Goal: Task Accomplishment & Management: Complete application form

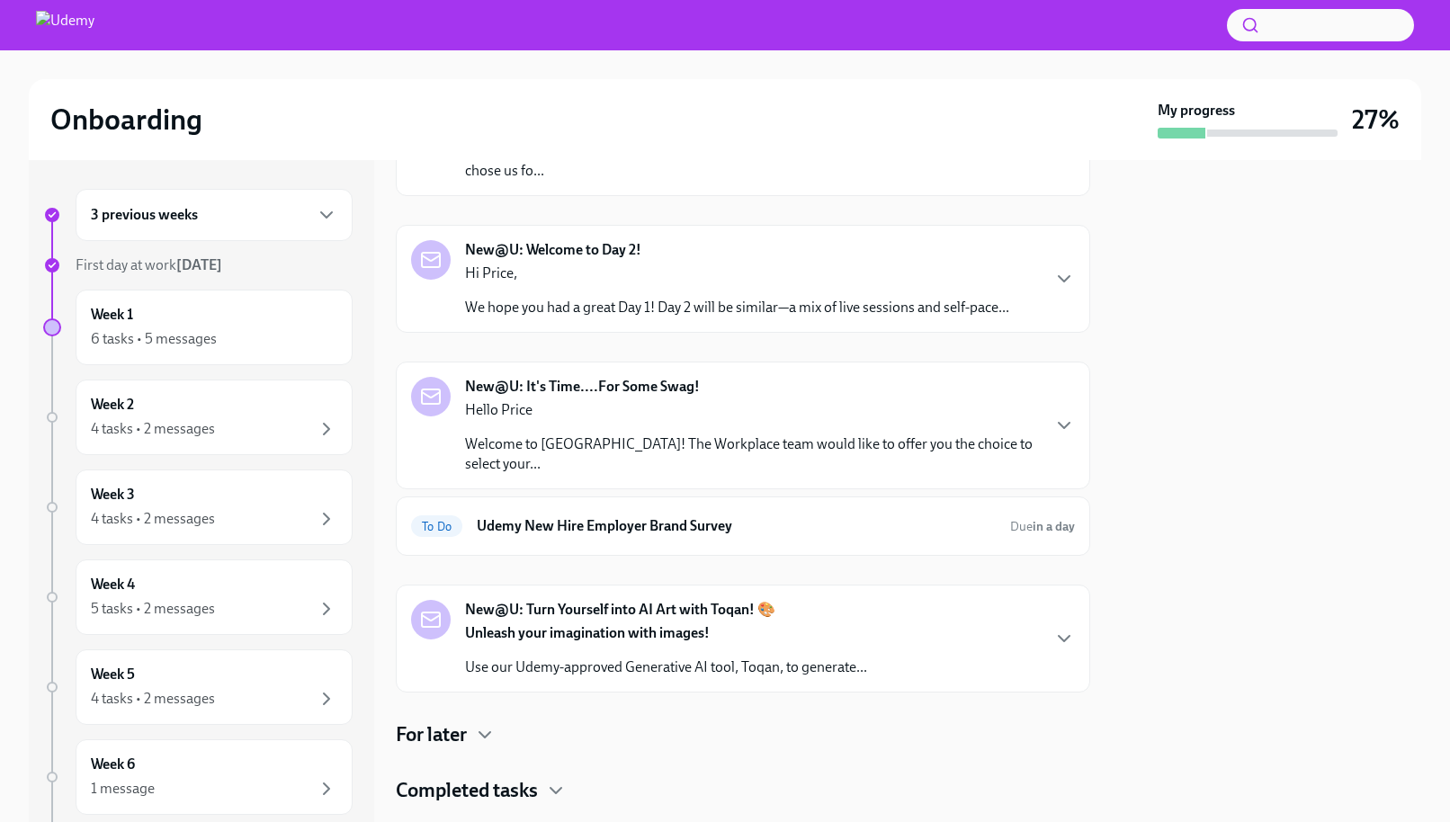
scroll to position [248, 0]
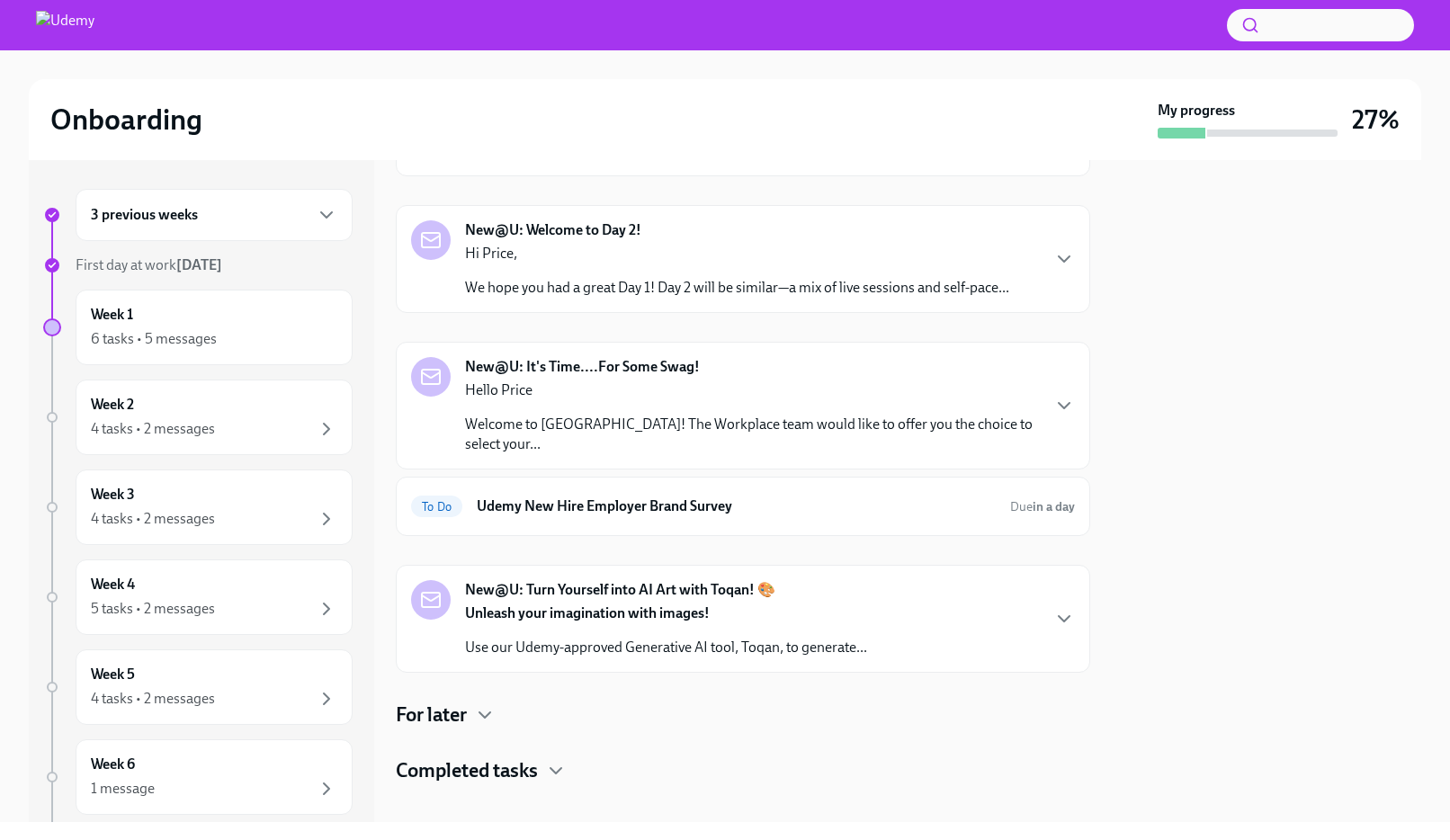
click at [1196, 274] on div at bounding box center [1266, 491] width 309 height 662
click at [1224, 283] on div at bounding box center [1266, 491] width 309 height 662
click at [1221, 319] on div at bounding box center [1266, 491] width 309 height 662
drag, startPoint x: 0, startPoint y: 0, endPoint x: 1286, endPoint y: 428, distance: 1355.4
click at [1286, 428] on div at bounding box center [1266, 491] width 309 height 662
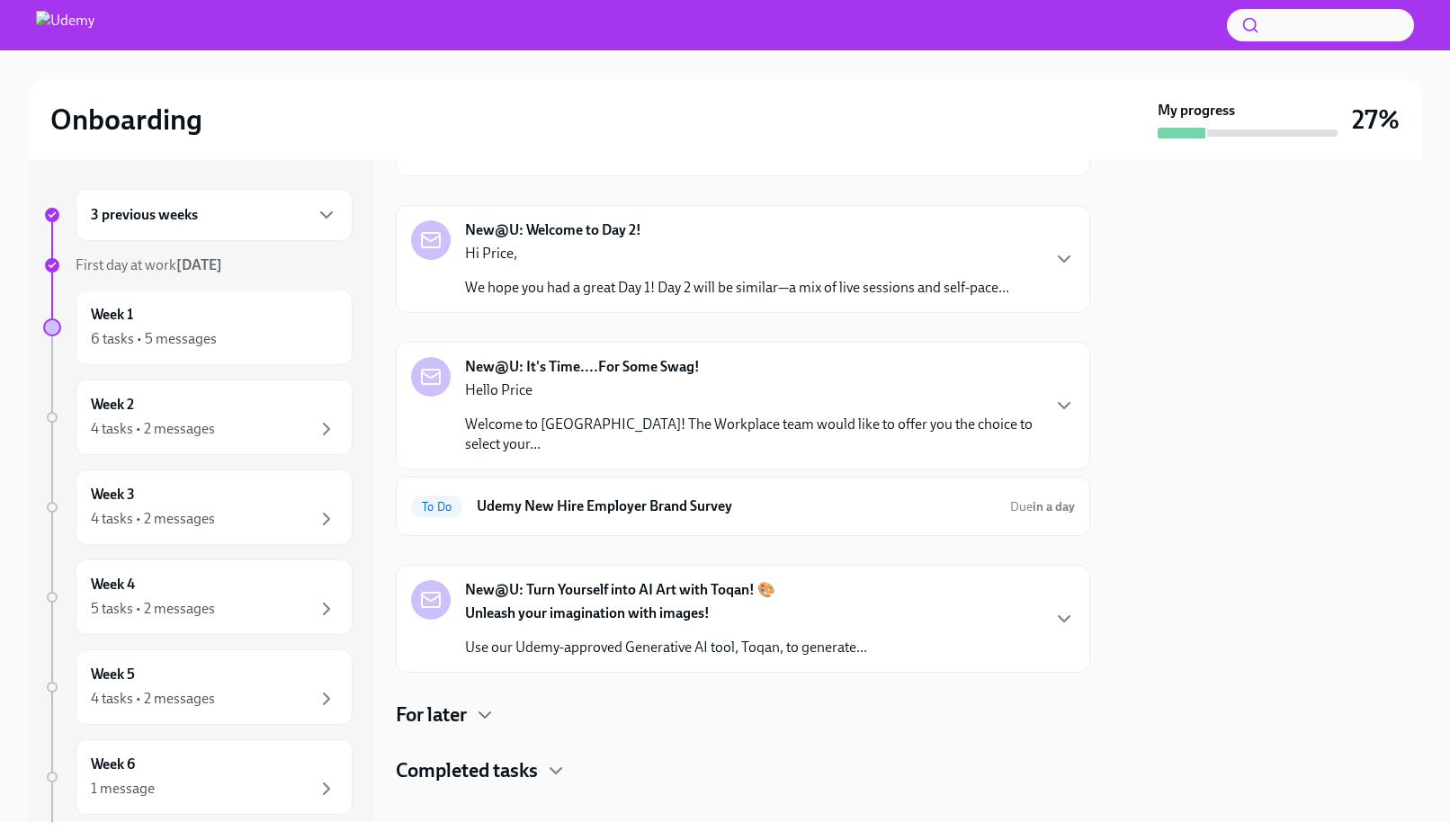
click at [896, 86] on div "Onboarding My progress 27%" at bounding box center [725, 120] width 1392 height 81
click at [258, 312] on div "Week 1 6 tasks • 5 messages" at bounding box center [213, 326] width 246 height 44
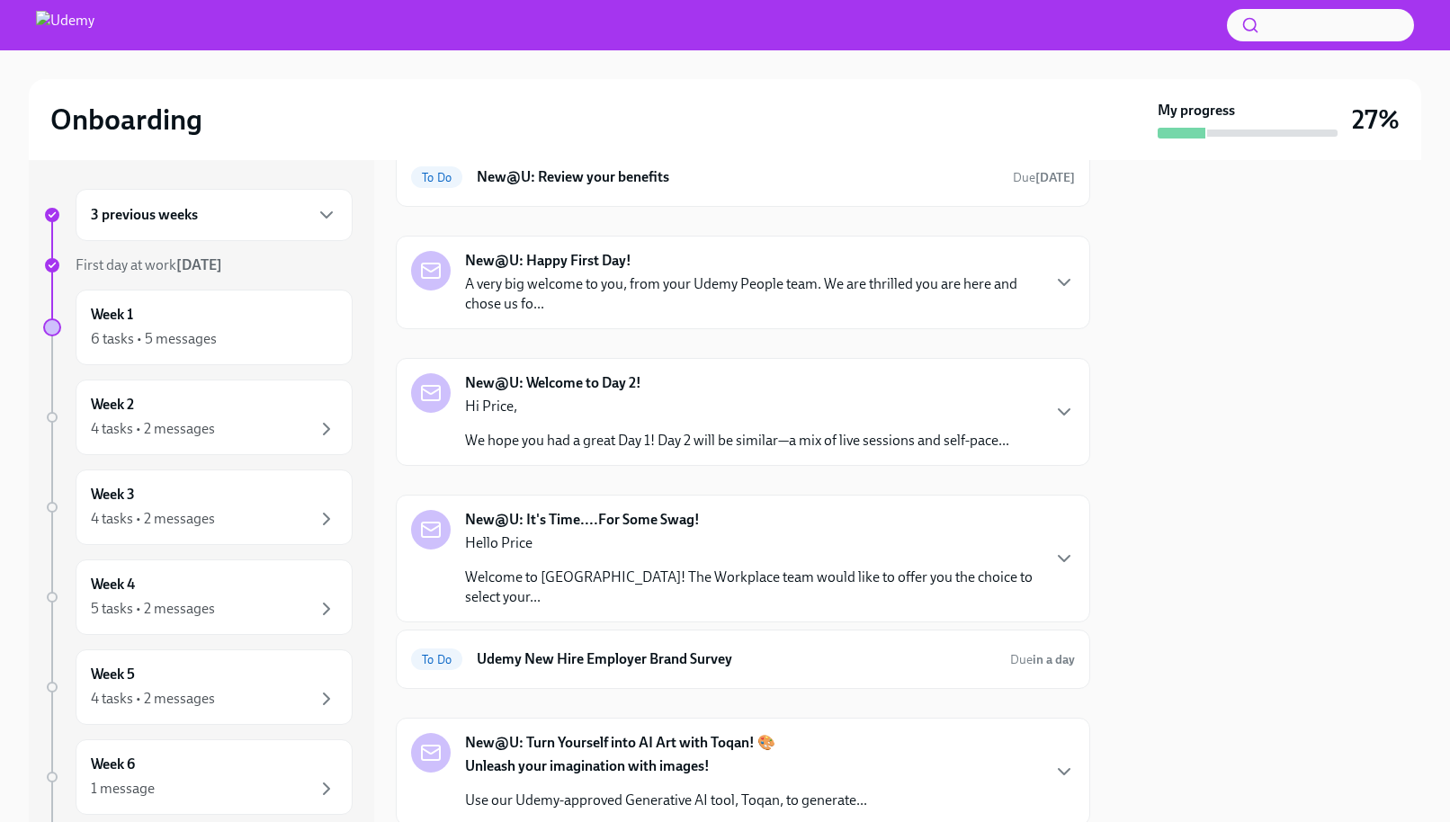
scroll to position [114, 0]
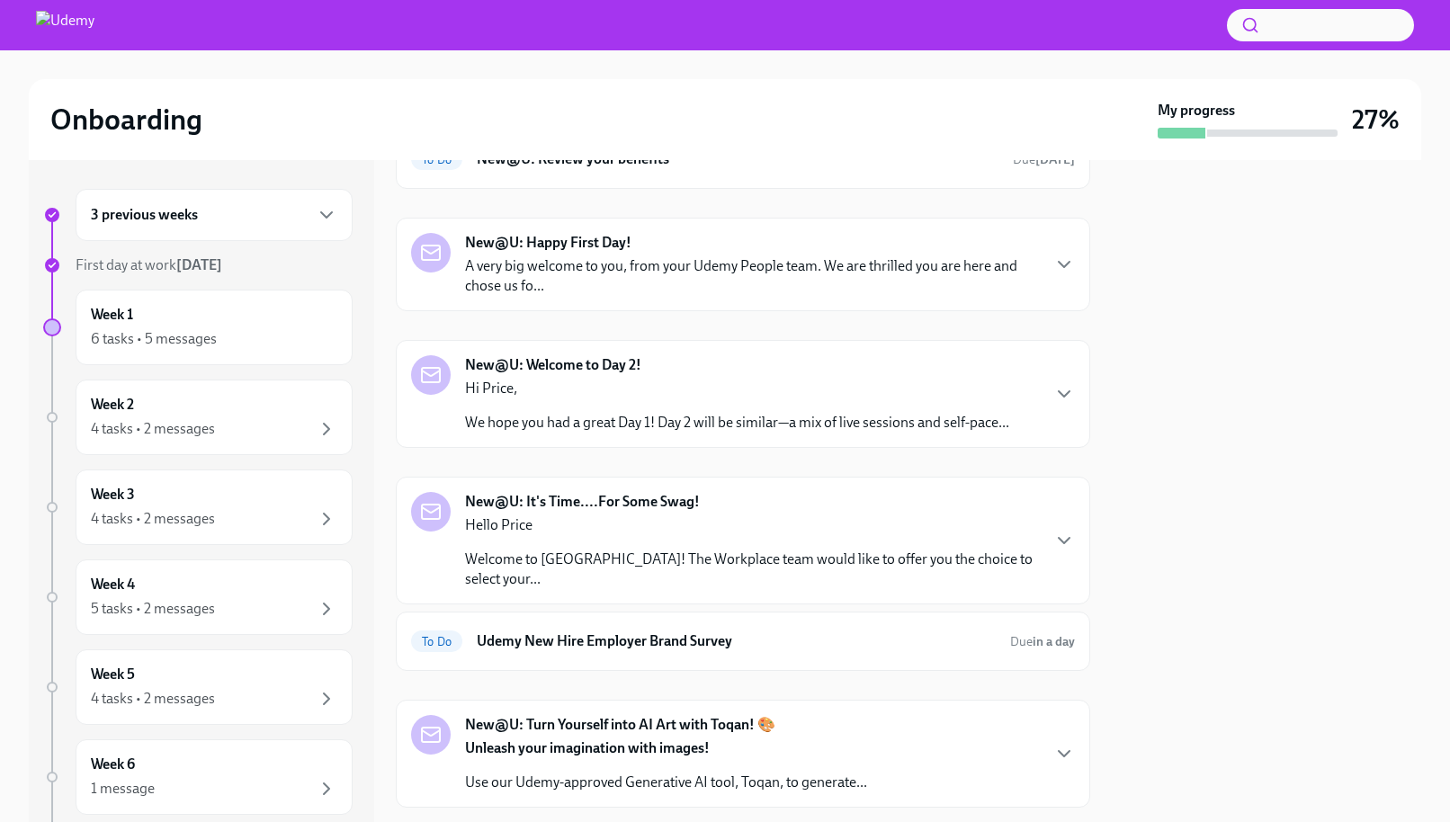
click at [855, 631] on h6 "Udemy New Hire Employer Brand Survey" at bounding box center [735, 641] width 519 height 20
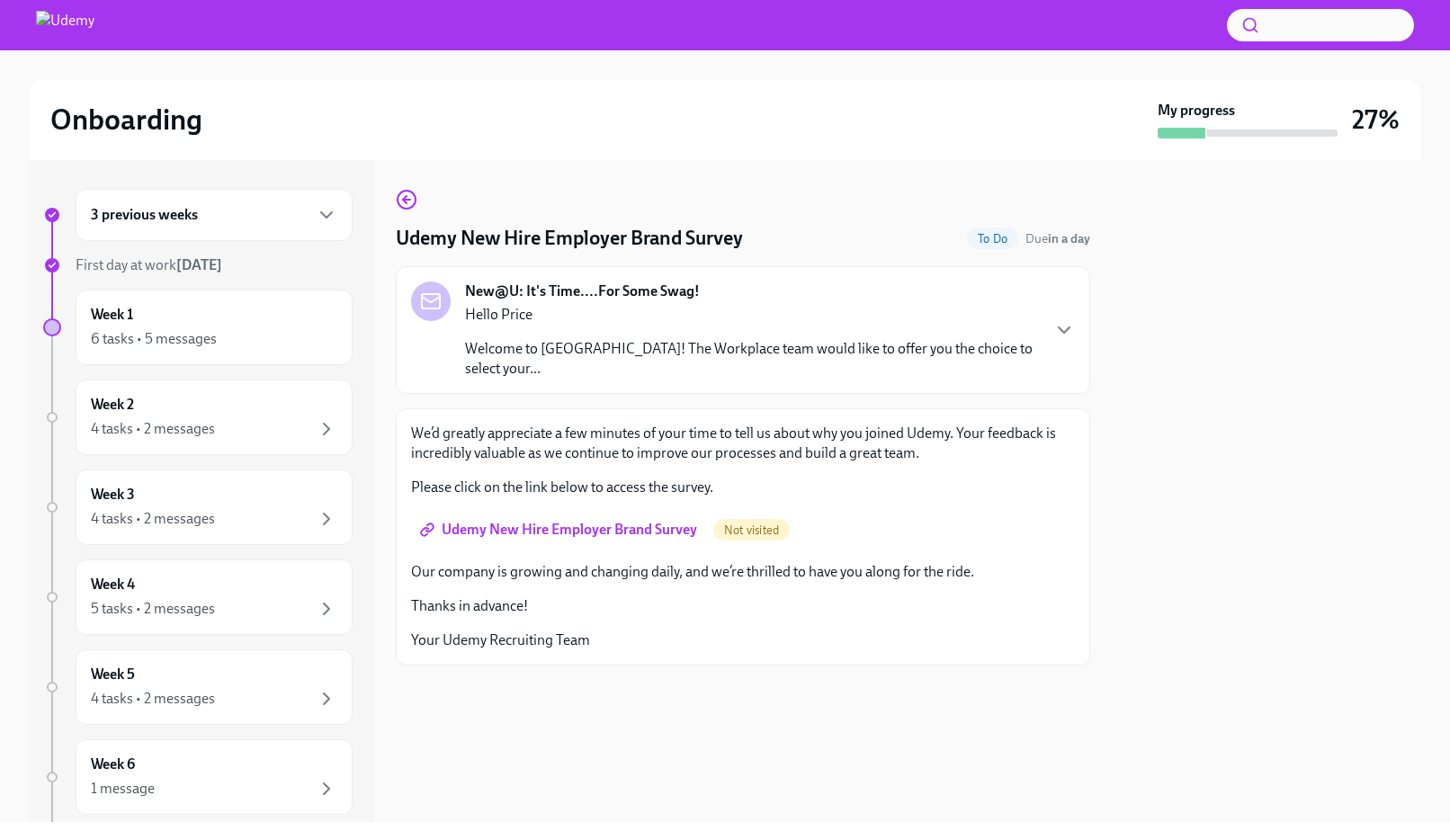
click at [401, 204] on icon "button" at bounding box center [406, 200] width 22 height 22
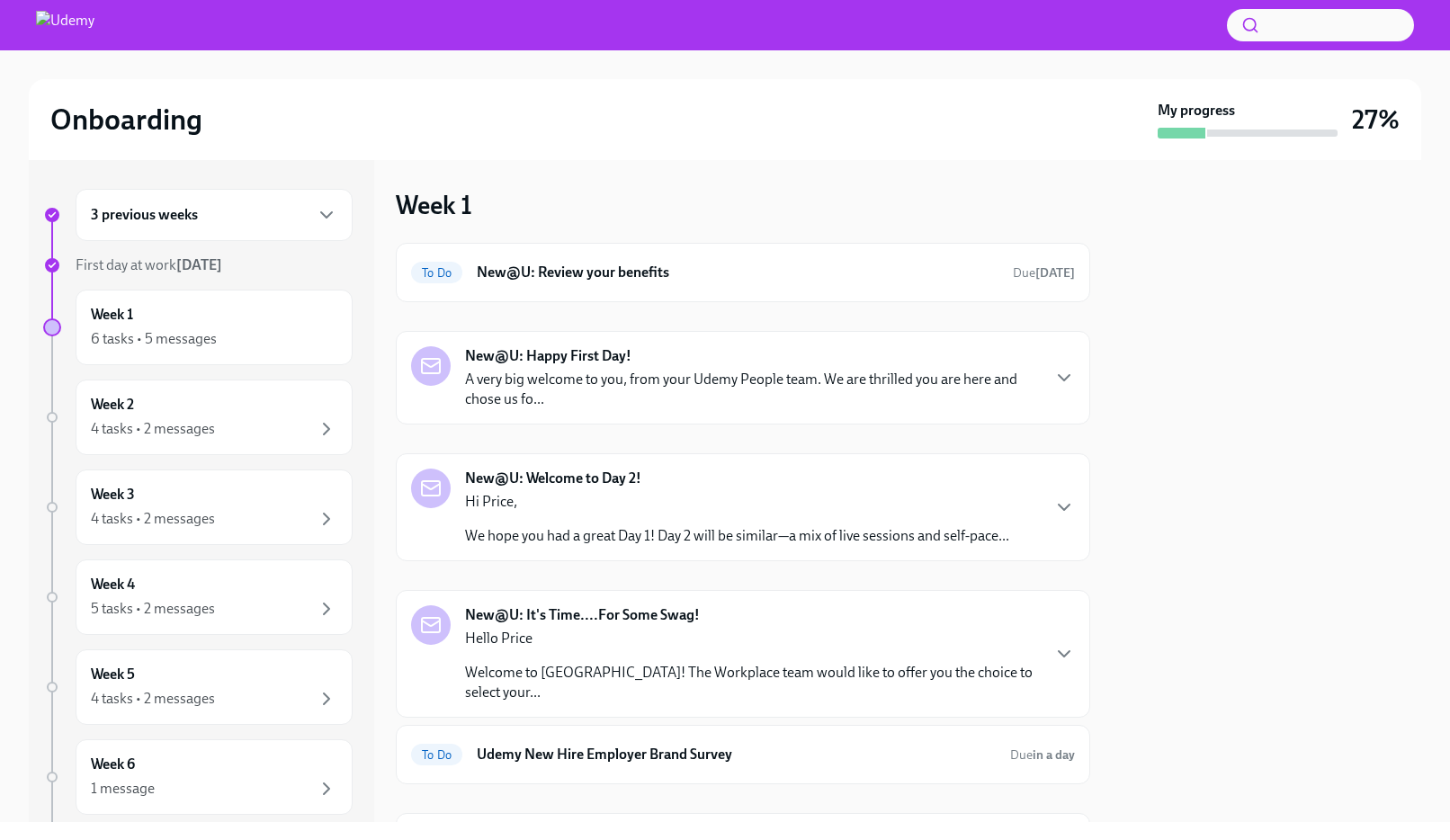
click at [695, 123] on div "Onboarding" at bounding box center [600, 120] width 1100 height 36
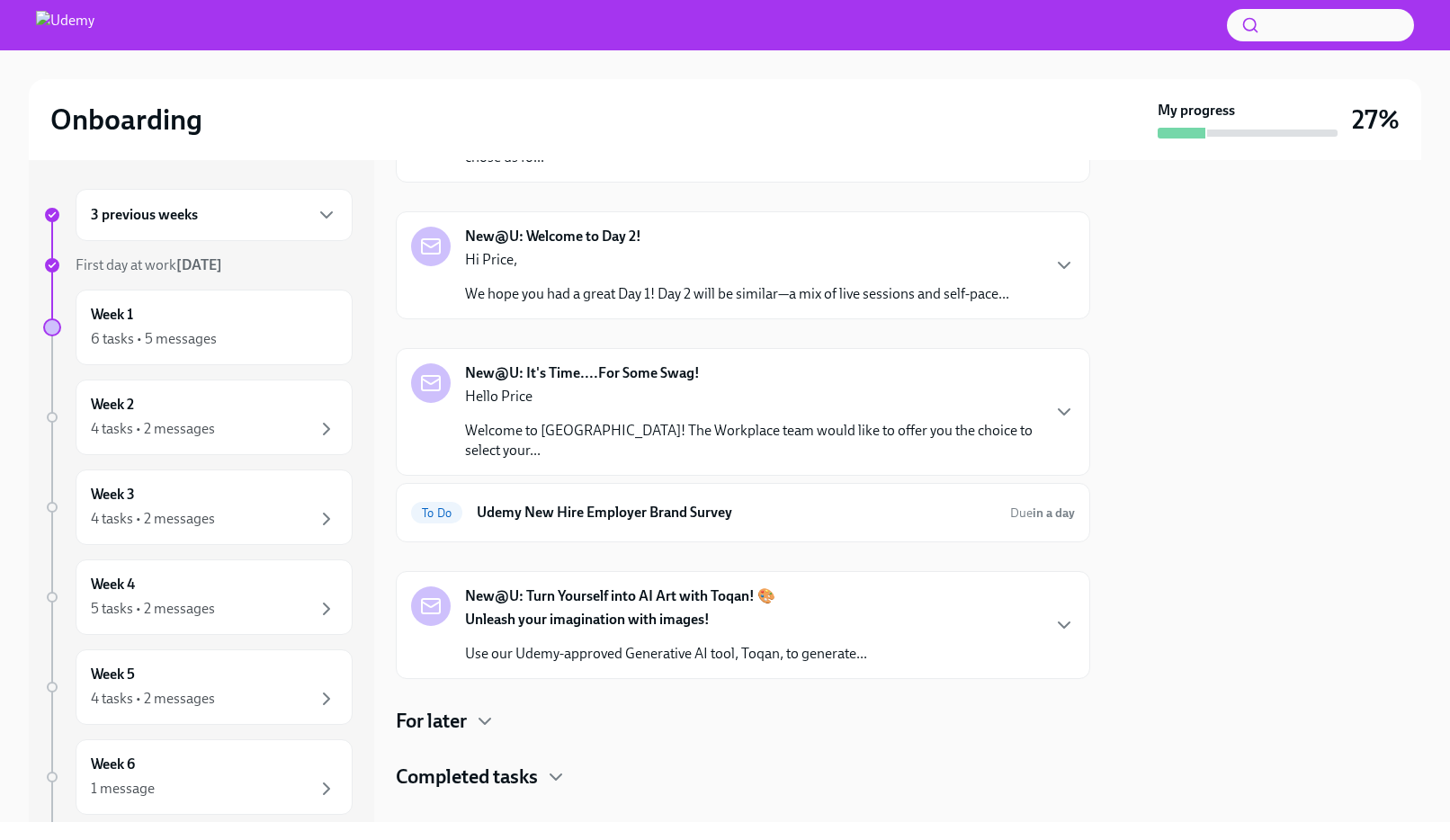
scroll to position [248, 0]
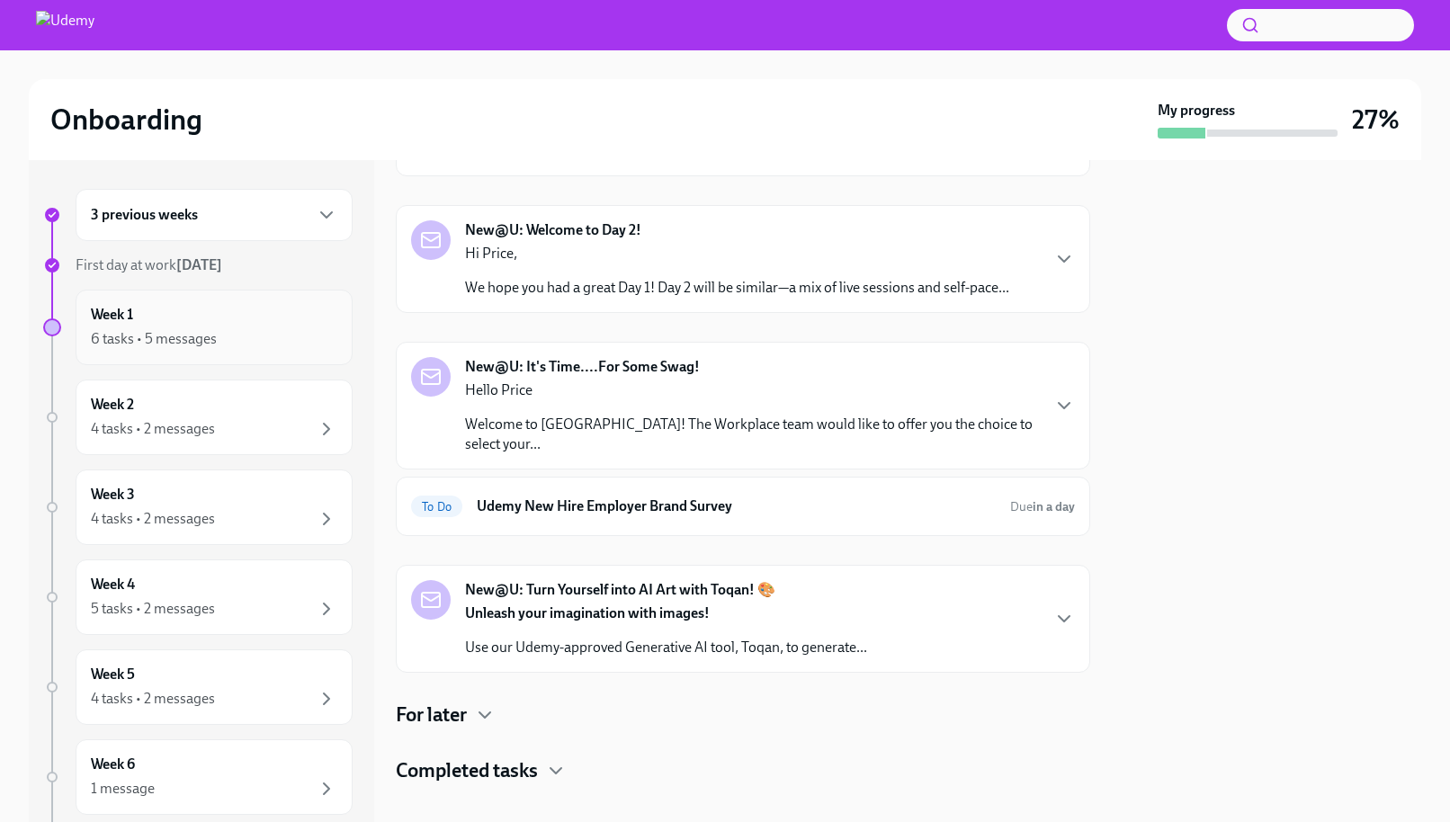
click at [236, 311] on div "Week 1 6 tasks • 5 messages" at bounding box center [213, 326] width 246 height 44
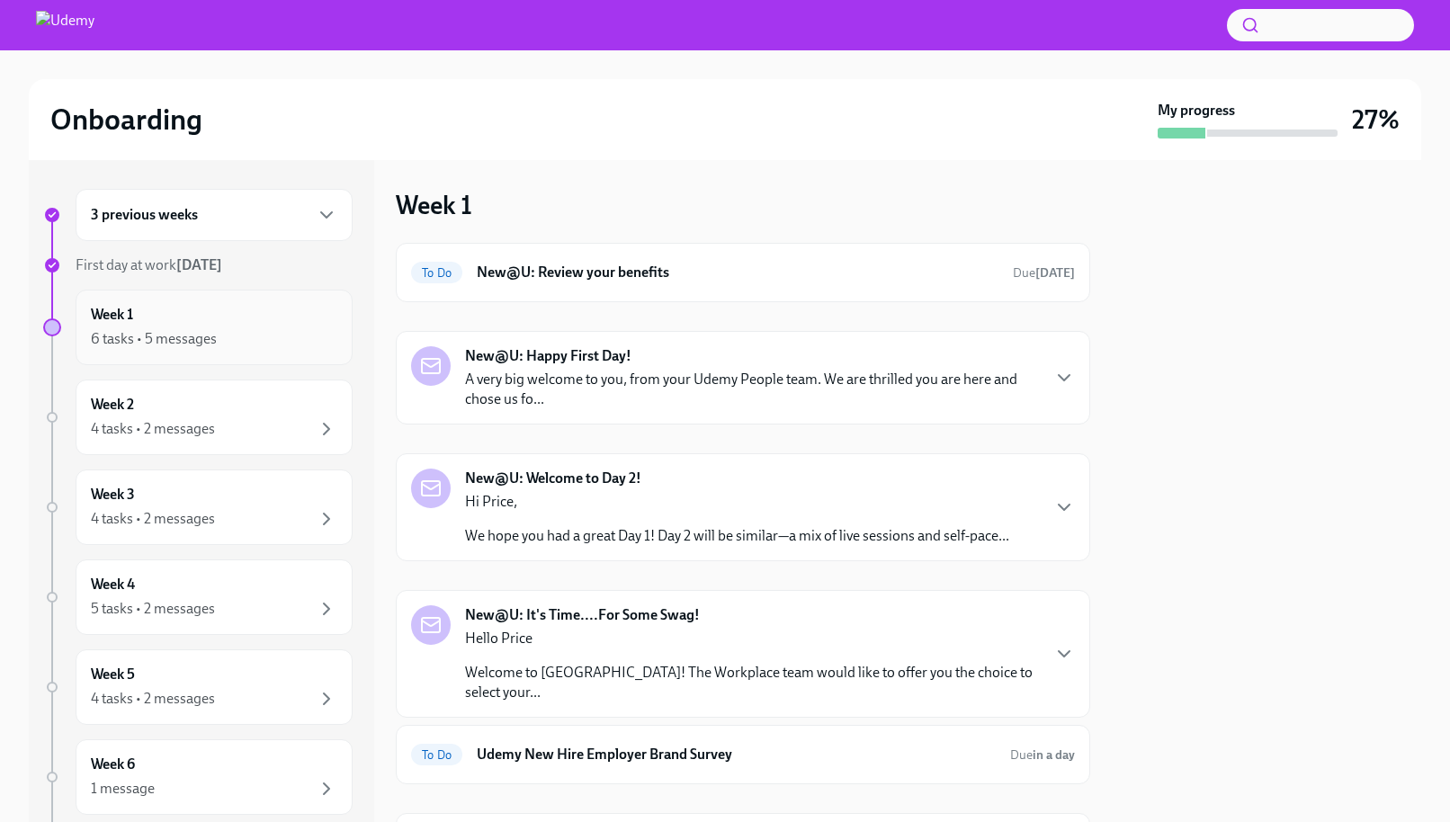
click at [716, 275] on h6 "New@U: Review your benefits" at bounding box center [737, 273] width 522 height 20
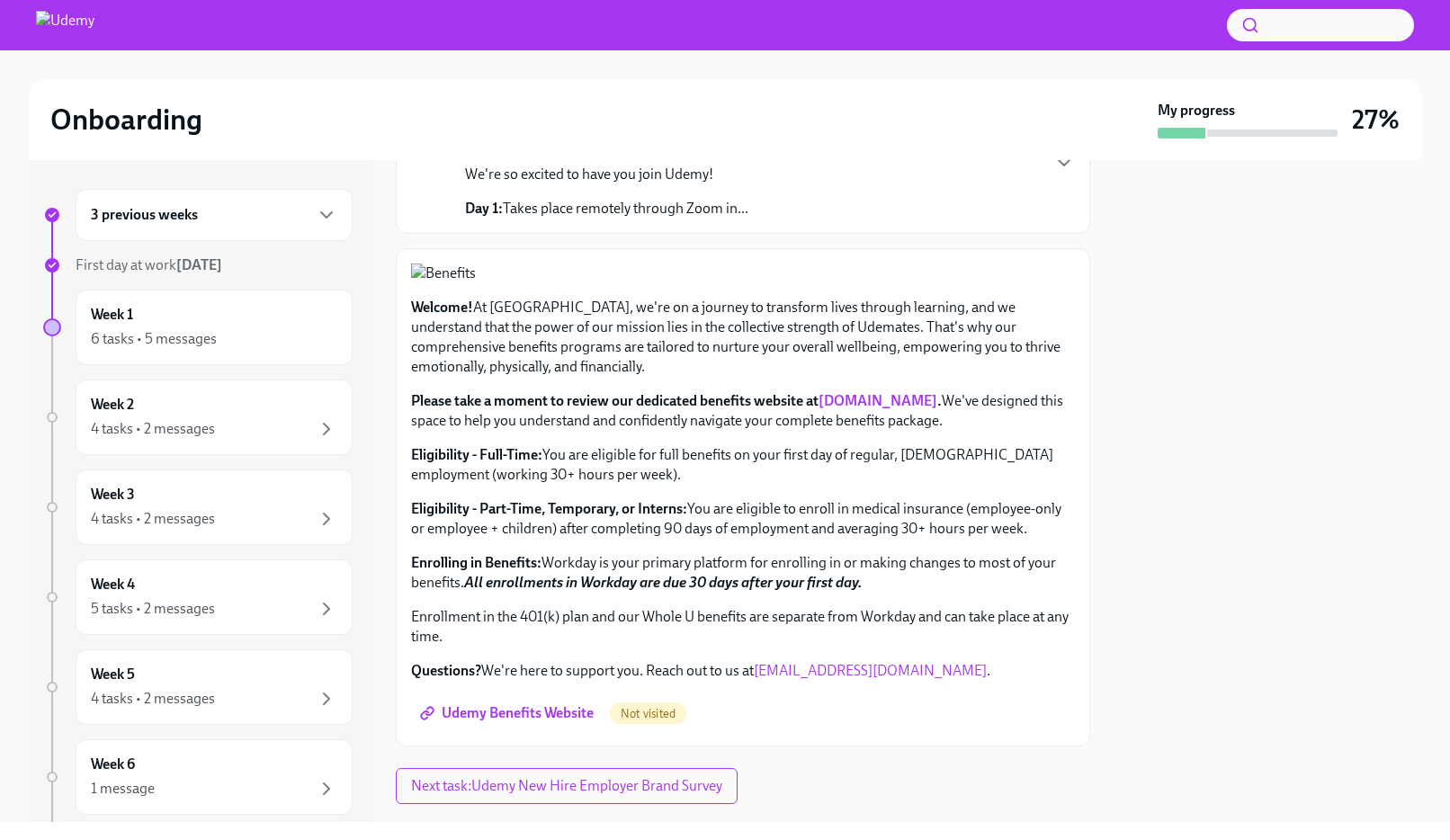
scroll to position [560, 0]
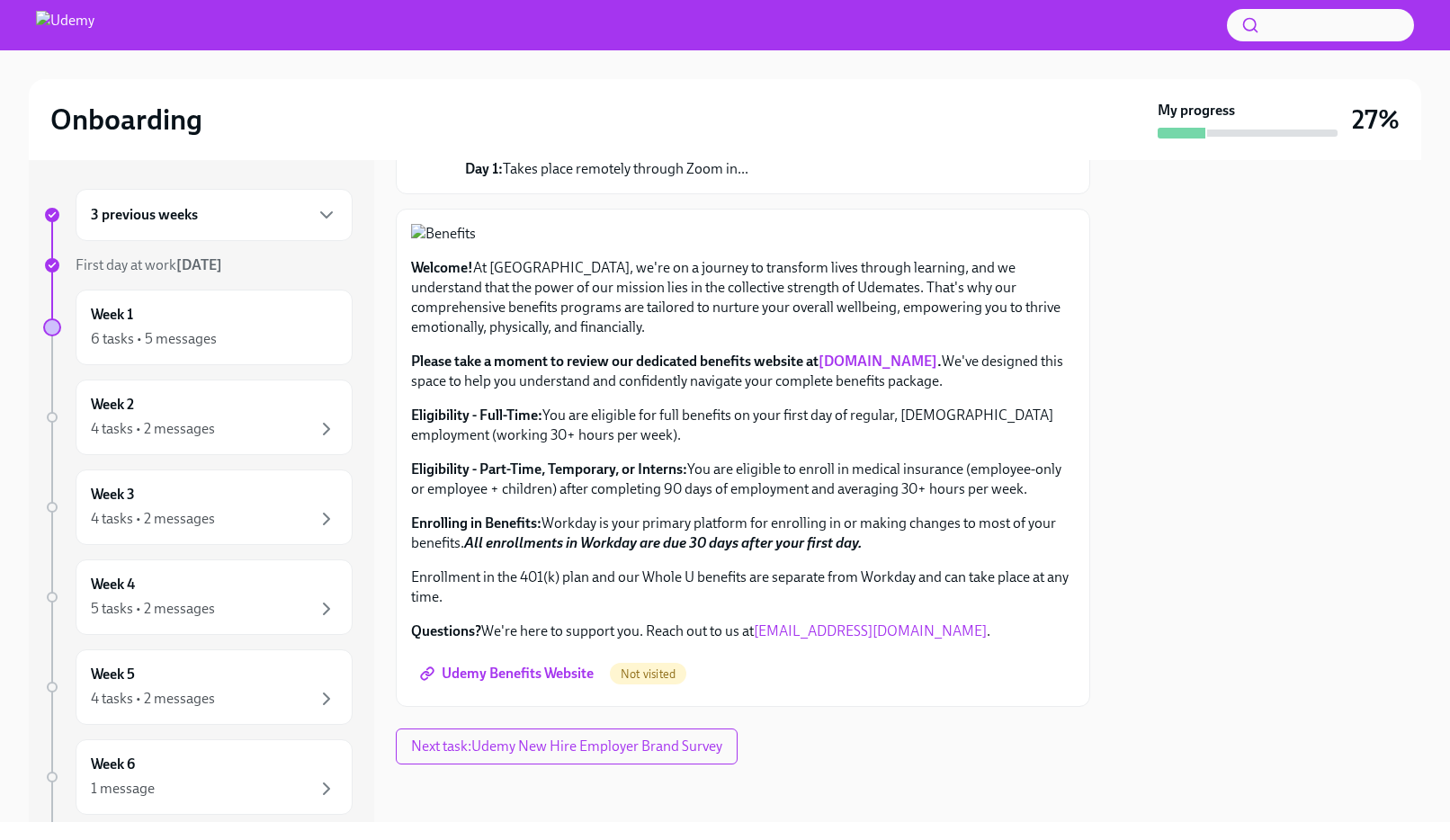
click at [549, 749] on span "Next task : Udemy New Hire Employer Brand Survey" at bounding box center [566, 746] width 311 height 18
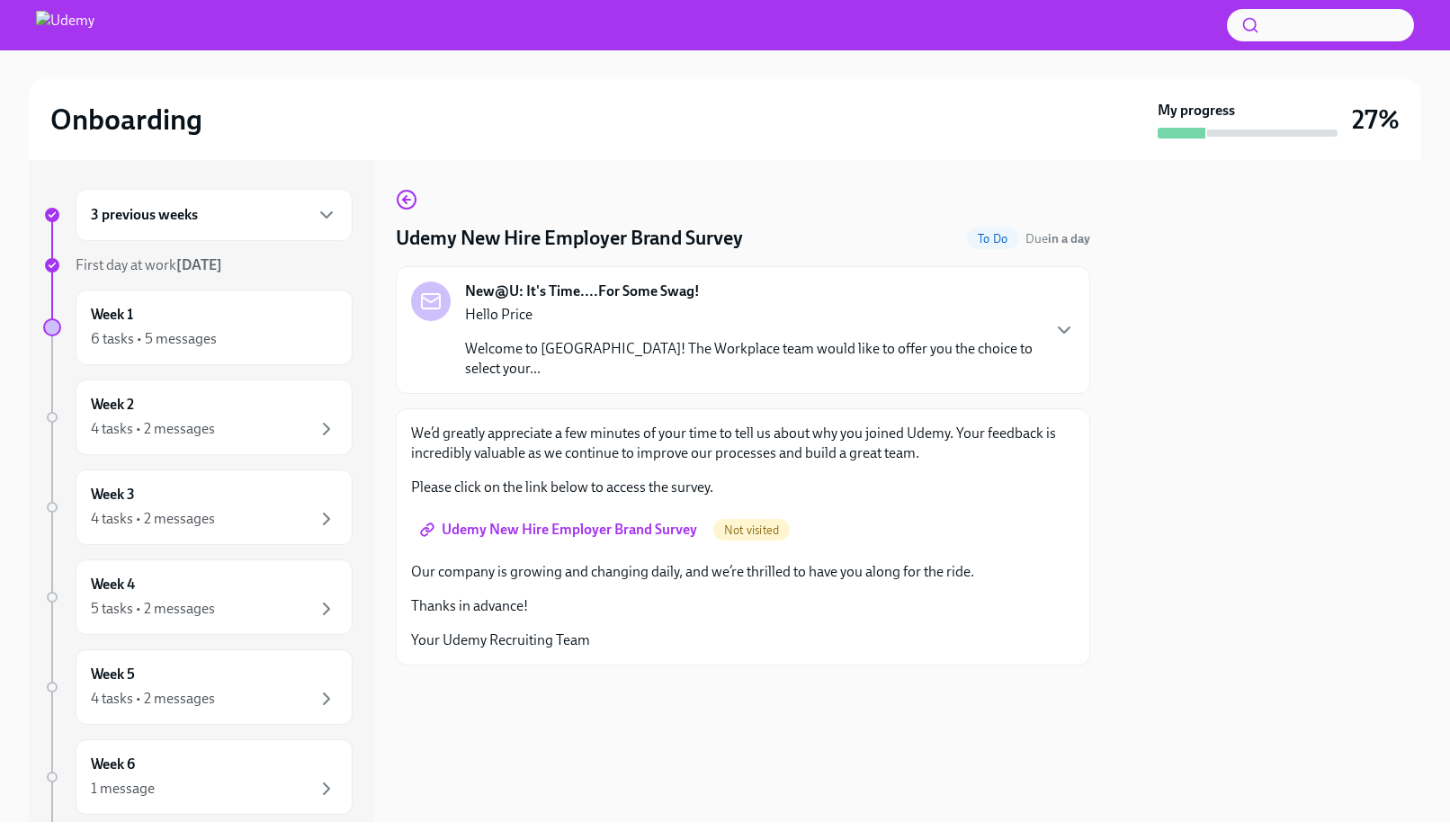
click at [640, 521] on span "Udemy New Hire Employer Brand Survey" at bounding box center [560, 530] width 274 height 18
click at [275, 337] on div "6 tasks • 5 messages" at bounding box center [213, 339] width 246 height 22
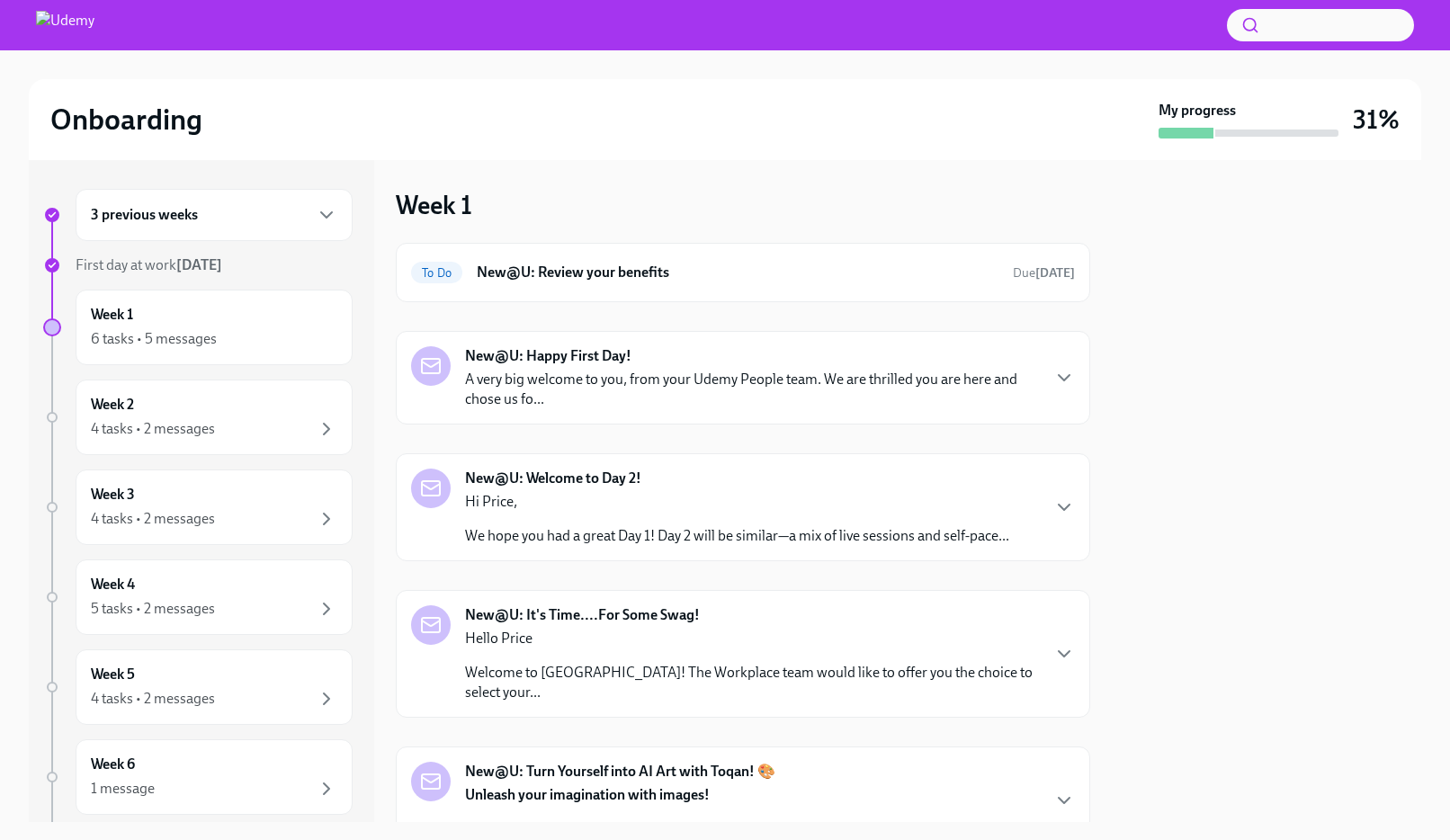
click at [290, 226] on div "3 previous weeks" at bounding box center [213, 214] width 277 height 52
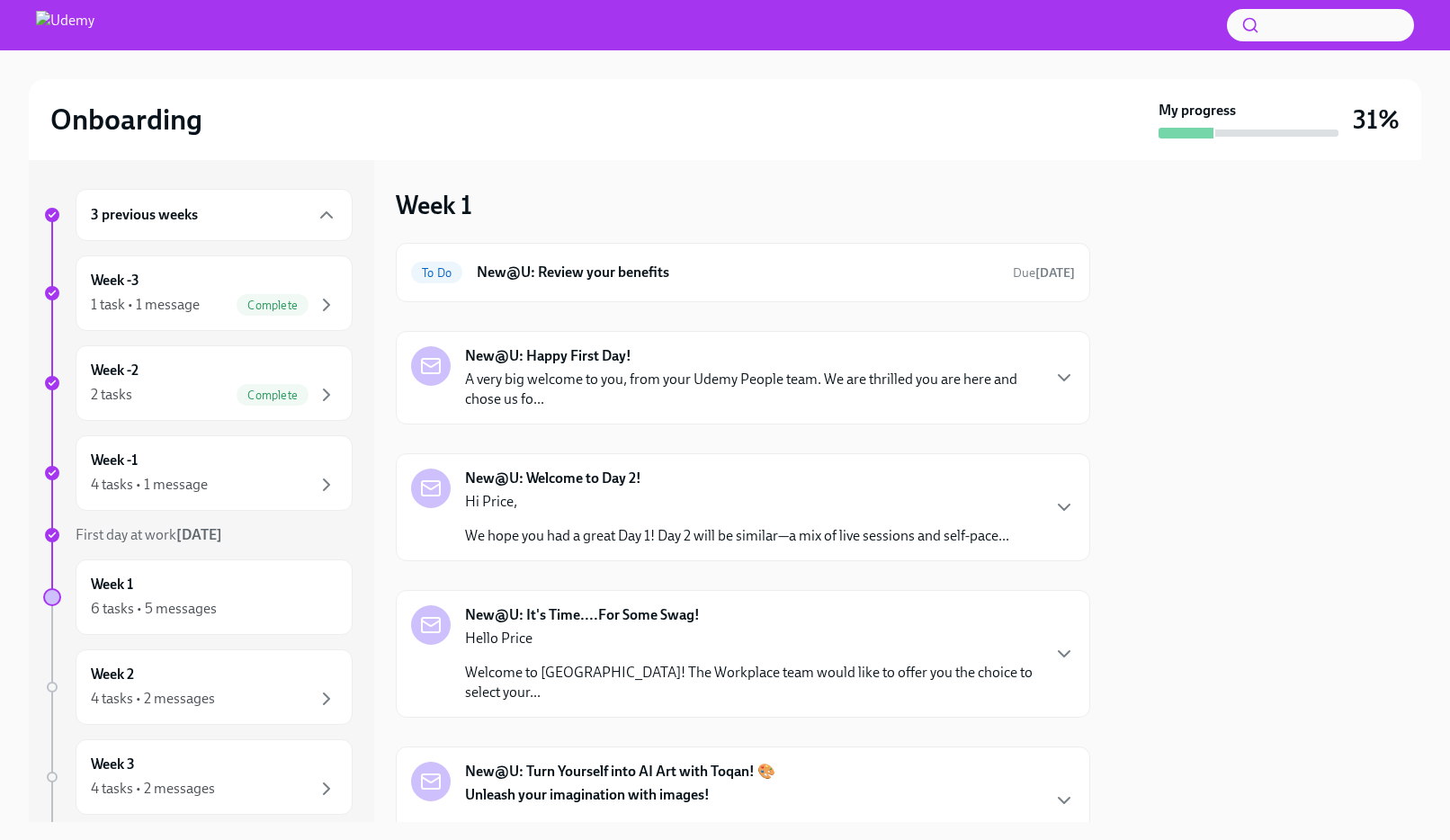
click at [280, 483] on div "4 tasks • 1 message" at bounding box center [213, 484] width 246 height 22
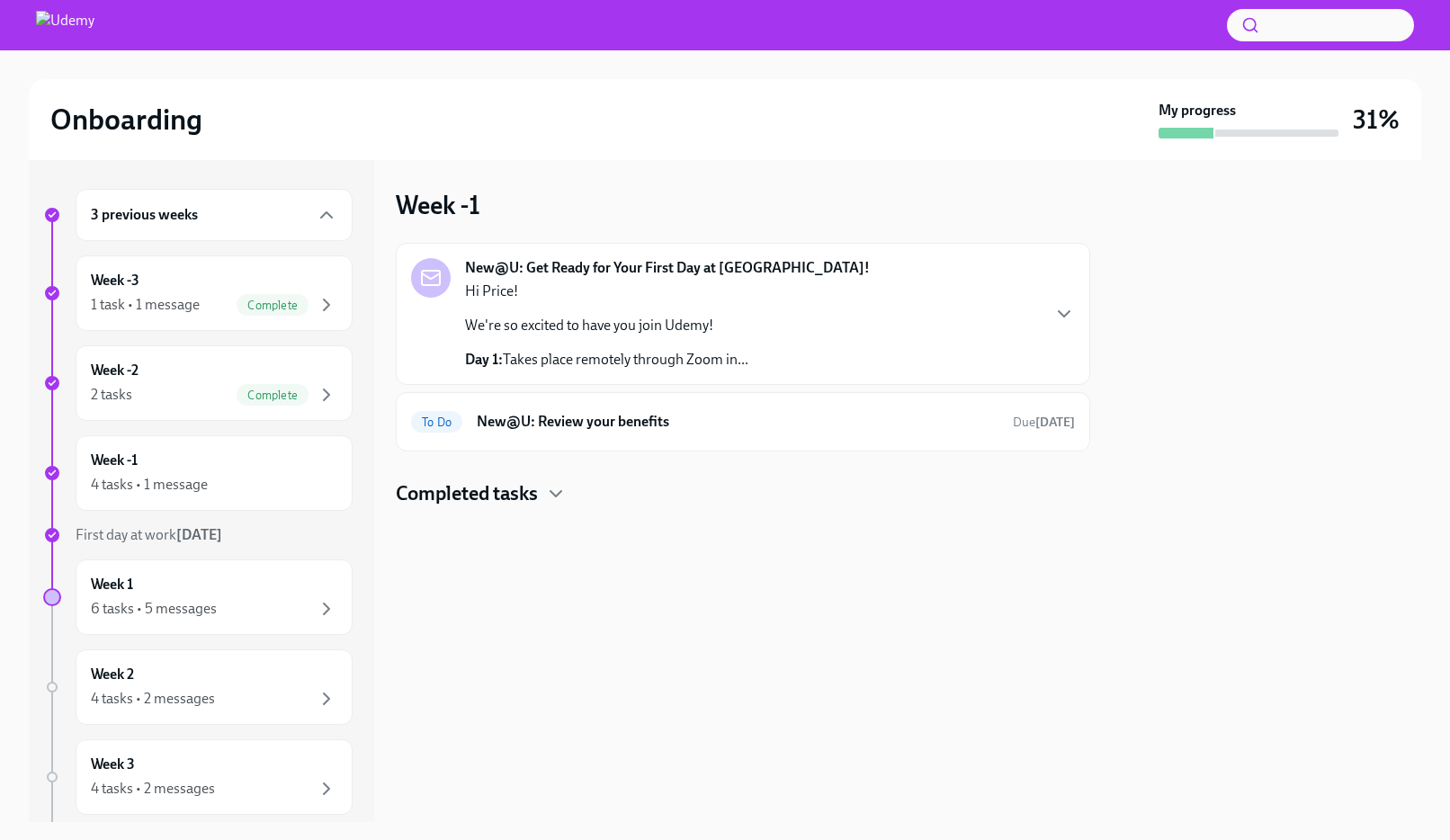
click at [269, 600] on div "6 tasks • 5 messages" at bounding box center [213, 609] width 246 height 22
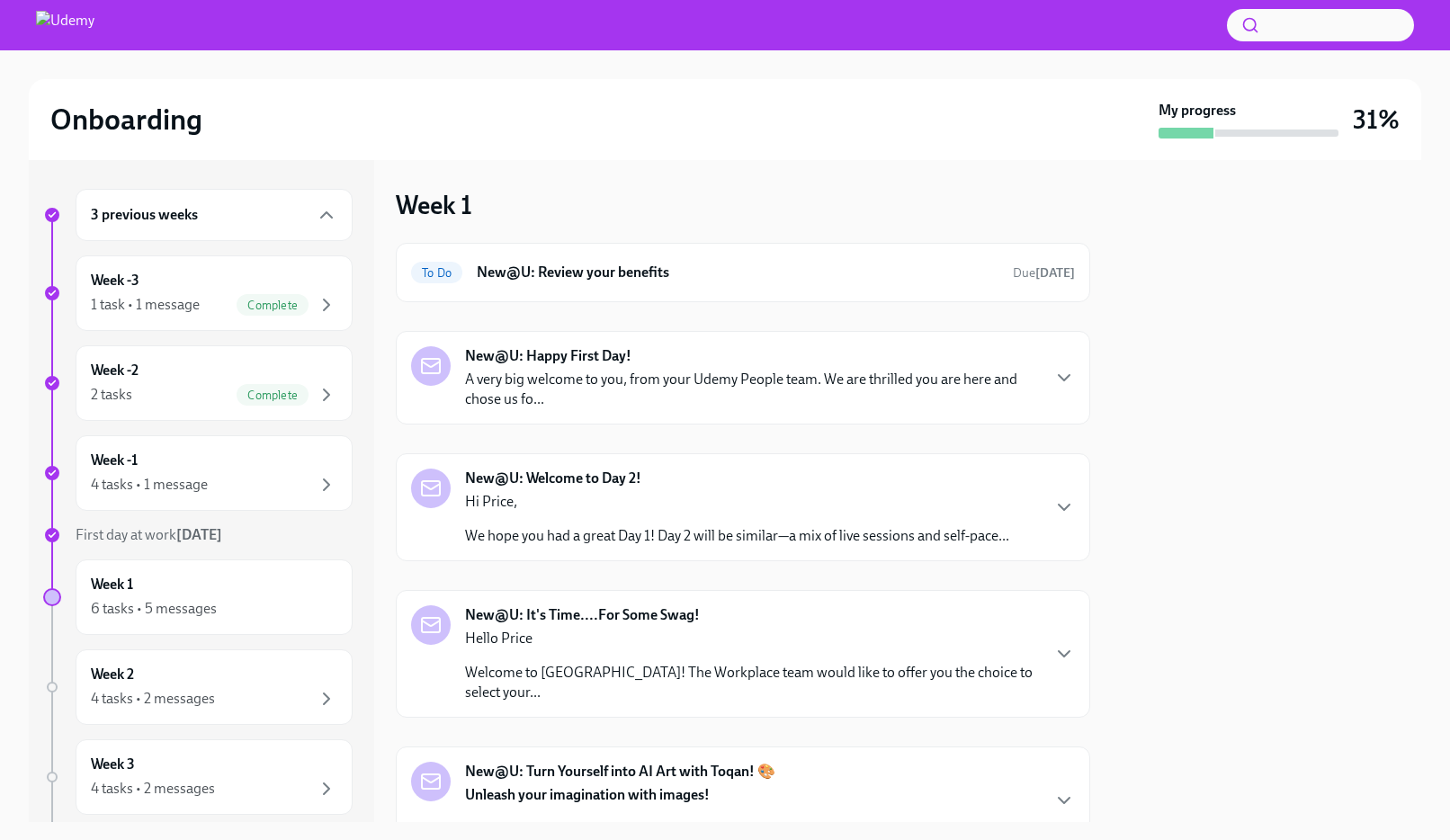
click at [1224, 311] on div at bounding box center [1266, 491] width 309 height 662
